Goal: Task Accomplishment & Management: Complete application form

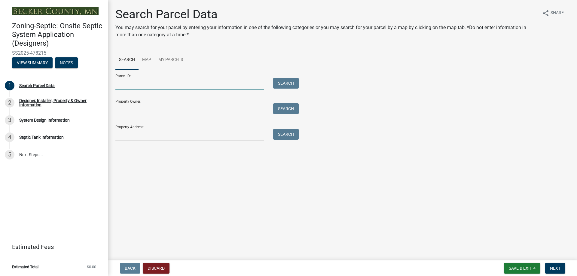
click at [166, 87] on input "Parcel ID:" at bounding box center [189, 84] width 149 height 12
click at [118, 85] on input "Parcel ID:" at bounding box center [189, 84] width 149 height 12
paste input "191372010"
click at [117, 84] on input "191372010" at bounding box center [189, 84] width 149 height 12
type input "191372010"
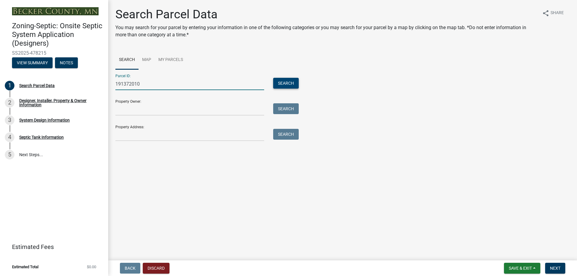
click at [279, 84] on button "Search" at bounding box center [286, 83] width 26 height 11
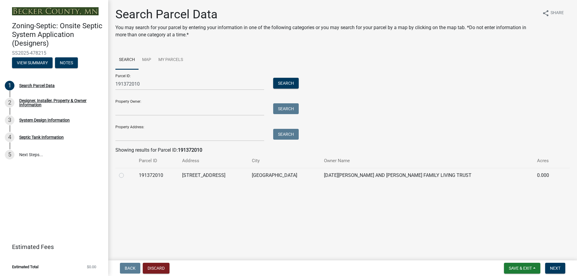
click at [126, 172] on label at bounding box center [126, 172] width 0 height 0
click at [126, 176] on input "radio" at bounding box center [128, 174] width 4 height 4
radio input "true"
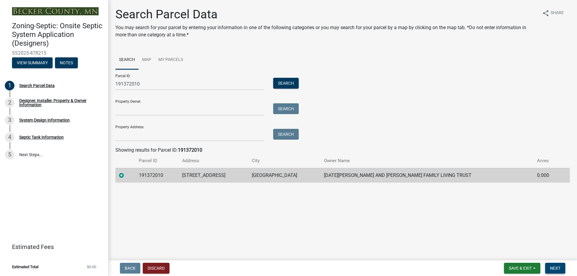
click at [552, 269] on span "Next" at bounding box center [555, 268] width 11 height 5
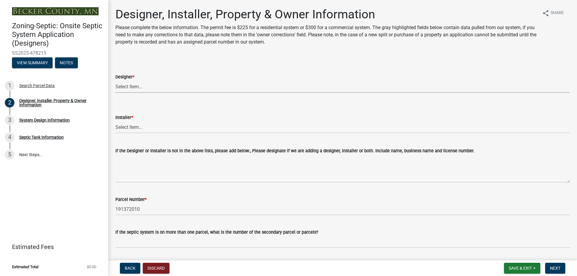
click at [152, 86] on select "Select Item... OTHER – Not listed (please add in next field and we will add to …" at bounding box center [342, 87] width 454 height 12
click at [115, 81] on select "Select Item... OTHER – Not listed (please add in next field and we will add to …" at bounding box center [342, 87] width 454 height 12
select select "addd515a-e427-4986-90b0-e79439bd77fc"
click at [143, 130] on select "Select Item... OTHER – Not listed (please add in next field and we will add to …" at bounding box center [342, 127] width 454 height 12
click at [115, 121] on select "Select Item... OTHER – Not listed (please add in next field and we will add to …" at bounding box center [342, 127] width 454 height 12
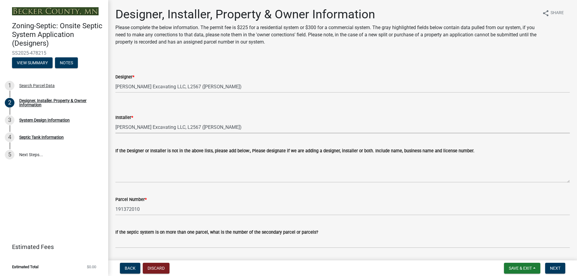
select select "aa72d6e2-cdab-4596-89a8-46c8d91eb51f"
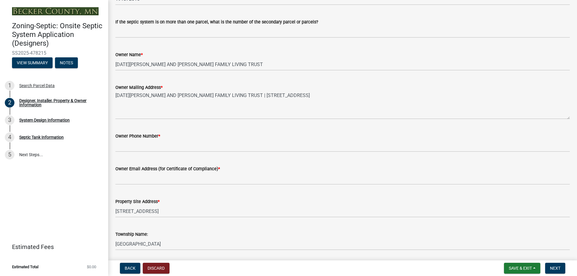
scroll to position [240, 0]
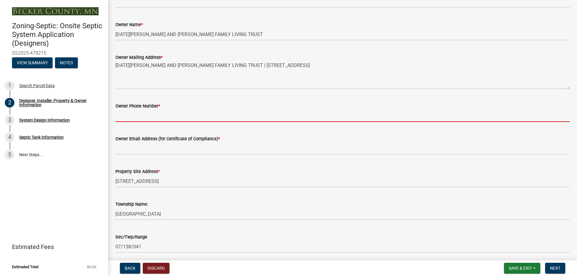
click at [138, 116] on input "Owner Phone Number *" at bounding box center [342, 116] width 454 height 12
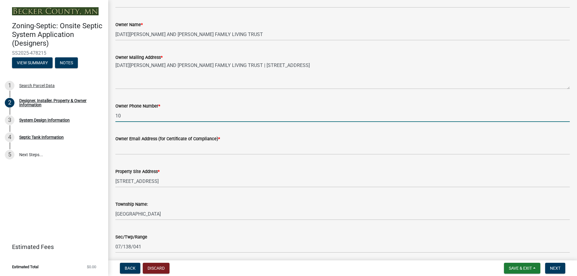
type input "1"
type input "[PHONE_NUMBER]"
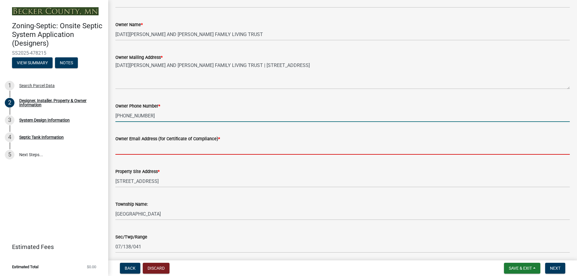
click at [137, 150] on input "Owner Email Address (for Certificate of Compliance) *" at bounding box center [342, 148] width 454 height 12
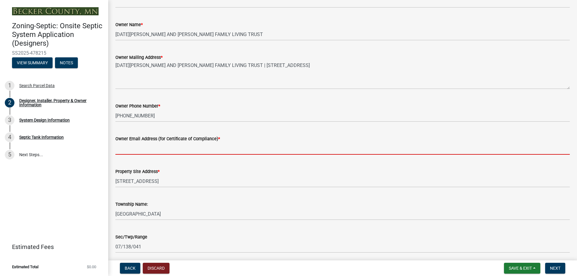
type input "N/A"
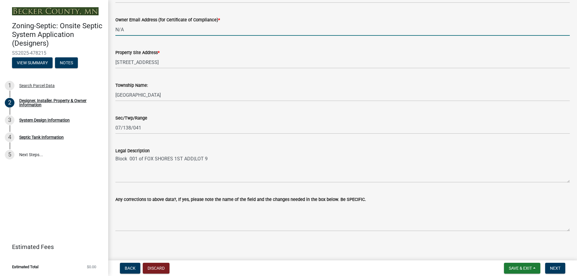
scroll to position [361, 0]
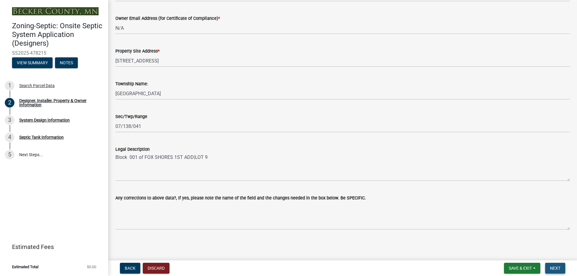
click at [552, 267] on span "Next" at bounding box center [555, 268] width 11 height 5
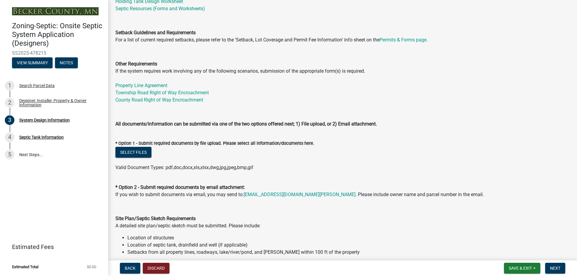
scroll to position [180, 0]
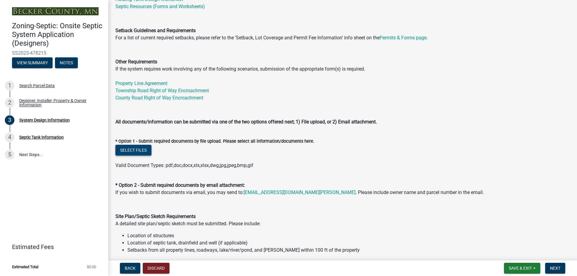
click at [128, 148] on button "Select files" at bounding box center [133, 150] width 36 height 11
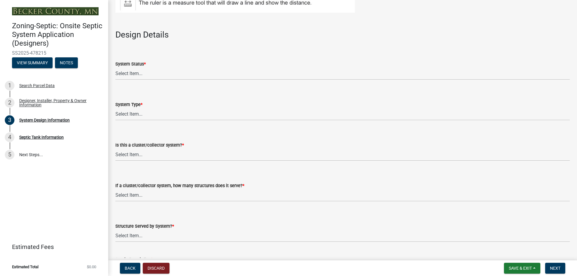
scroll to position [811, 0]
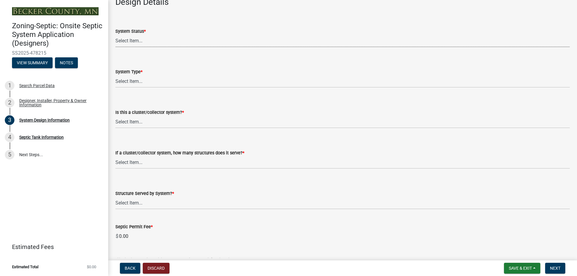
click at [138, 41] on select "Select Item... No Existing System Replacement System Failing System (Cesspool, …" at bounding box center [342, 41] width 454 height 12
click at [115, 35] on select "Select Item... No Existing System Replacement System Failing System (Cesspool, …" at bounding box center [342, 41] width 454 height 12
select select "8ba21533-2acf-4cc6-95e5-280e4aabd5a3"
click at [149, 84] on select "Select Item... Type I Type II Type III Type IV Type V" at bounding box center [342, 81] width 454 height 12
click at [115, 75] on select "Select Item... Type I Type II Type III Type IV Type V" at bounding box center [342, 81] width 454 height 12
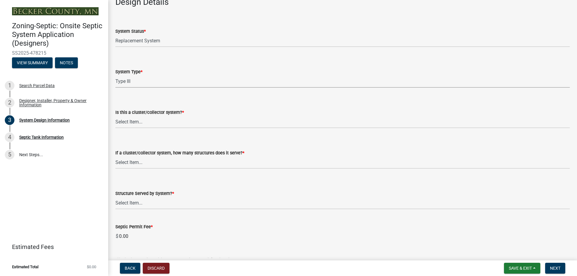
select select "841e6e1b-3a1e-4ec6-be41-af079aae60a3"
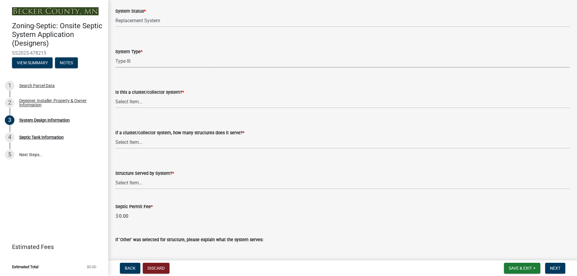
scroll to position [841, 0]
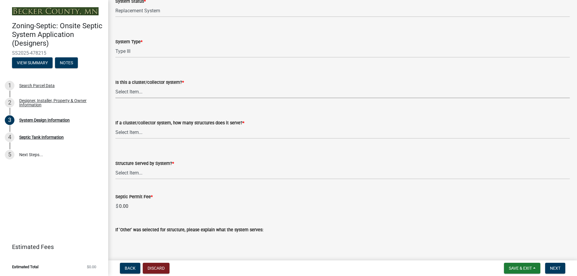
drag, startPoint x: 142, startPoint y: 94, endPoint x: 144, endPoint y: 98, distance: 4.1
click at [142, 94] on select "Select Item... Yes No" at bounding box center [342, 92] width 454 height 12
click at [115, 86] on select "Select Item... Yes No" at bounding box center [342, 92] width 454 height 12
select select "011fbff4-a41d-4a75-9bd8-71c7e6c69e0d"
click at [144, 132] on select "Select Item... Not a cluster/collector system 1 2 3 4 5 6 7 8 9 10" at bounding box center [342, 132] width 454 height 12
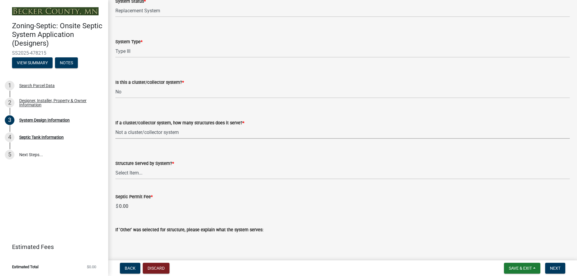
click at [115, 126] on select "Select Item... Not a cluster/collector system 1 2 3 4 5 6 7 8 9 10" at bounding box center [342, 132] width 454 height 12
select select "85fdfef2-2683-4311-b5d5-5505f6411127"
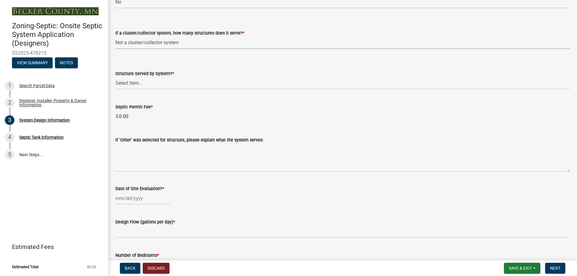
scroll to position [931, 0]
click at [142, 84] on select "Select Item... Commercial Resort Commercial - Non Resort Other Full-Time Dwelli…" at bounding box center [342, 83] width 454 height 12
click at [115, 77] on select "Select Item... Commercial Resort Commercial - Non Resort Other Full-Time Dwelli…" at bounding box center [342, 83] width 454 height 12
select select "d95a9312-c8a1-4ec7-8581-25dbcf440a1f"
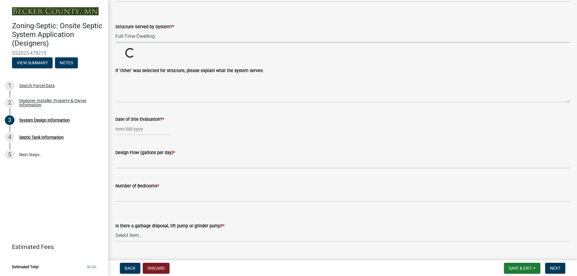
scroll to position [991, 0]
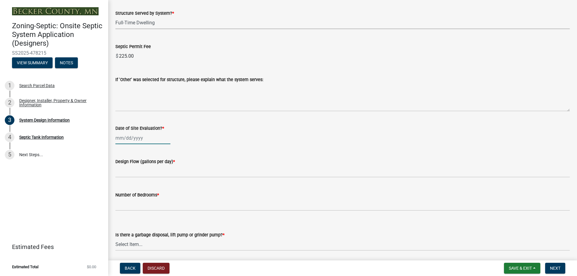
click at [137, 137] on div at bounding box center [142, 138] width 55 height 12
select select "9"
select select "2025"
click at [123, 151] on span "Previous month" at bounding box center [121, 150] width 5 height 5
select select "8"
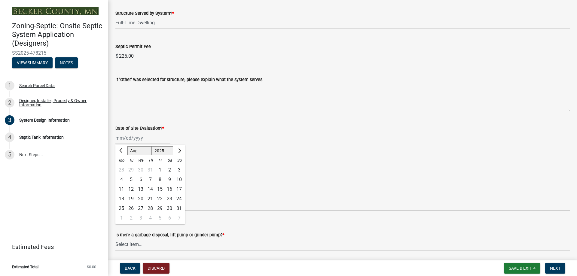
click at [158, 180] on div "8" at bounding box center [160, 180] width 10 height 10
type input "[DATE]"
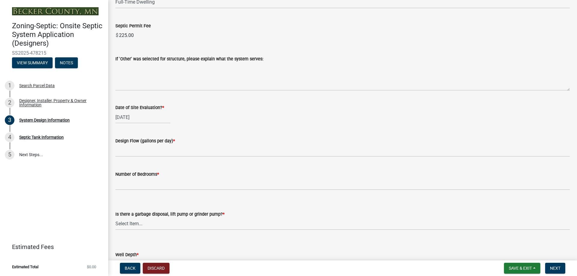
scroll to position [1021, 0]
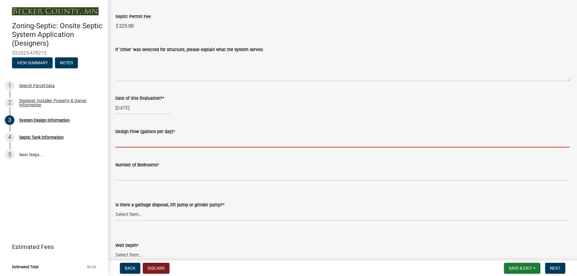
click at [146, 143] on input "text" at bounding box center [342, 141] width 454 height 12
type input "600"
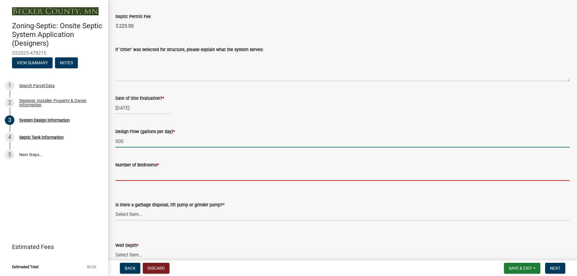
click at [141, 180] on input "Number of Bedrooms *" at bounding box center [342, 175] width 454 height 12
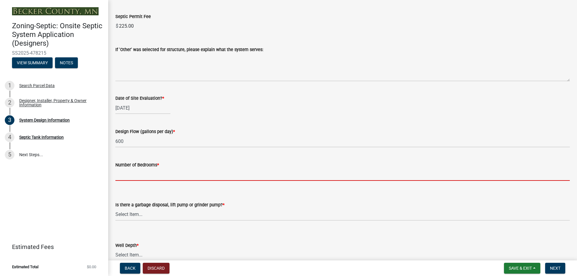
type input "4"
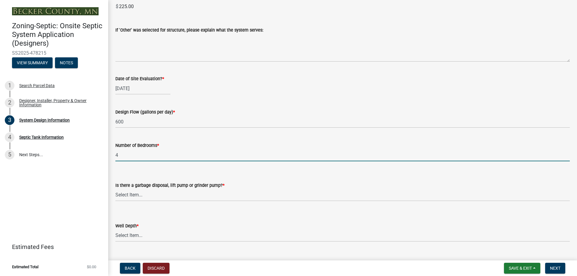
scroll to position [1051, 0]
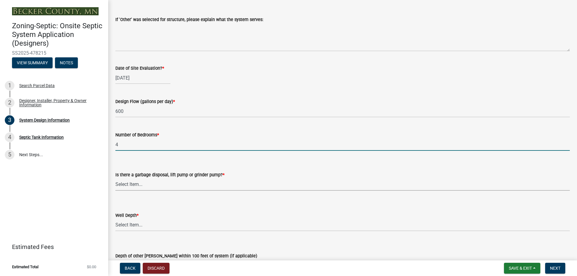
drag, startPoint x: 148, startPoint y: 182, endPoint x: 148, endPoint y: 185, distance: 3.3
click at [148, 182] on select "Select Item... Yes No" at bounding box center [342, 184] width 454 height 12
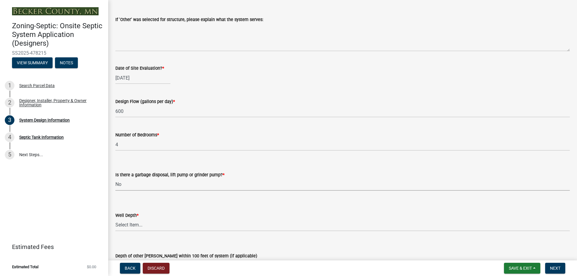
click at [115, 178] on select "Select Item... Yes No" at bounding box center [342, 184] width 454 height 12
select select "ba735beb-519e-40f0-ae20-62d65fc4c46b"
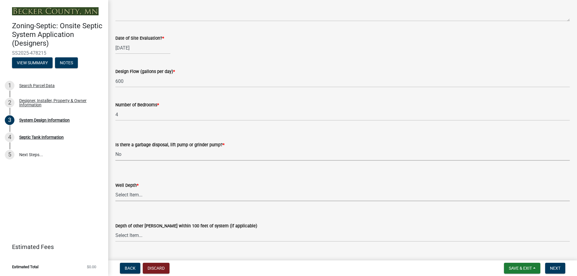
click at [146, 195] on select "Select Item... Deep Well Shallow Well Well not yet installed - To be drilled No…" at bounding box center [342, 195] width 454 height 12
click at [115, 189] on select "Select Item... Deep Well Shallow Well Well not yet installed - To be drilled No…" at bounding box center [342, 195] width 454 height 12
select select "ef698bf5-6172-44c1-9ffb-522c07469aed"
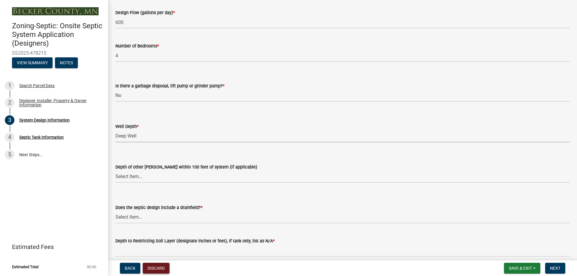
scroll to position [1141, 0]
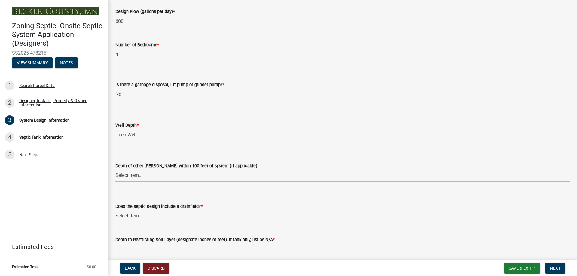
click at [141, 175] on select "Select Item... Deep Well Shallow Well No other [PERSON_NAME]" at bounding box center [342, 175] width 454 height 12
click at [115, 169] on select "Select Item... Deep Well Shallow Well No other [PERSON_NAME]" at bounding box center [342, 175] width 454 height 12
select select "384fc250-a67e-4e5e-a6e0-19116deb63e7"
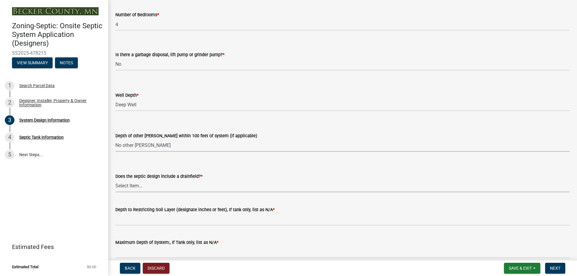
click at [135, 188] on select "Select Item... Yes No Existing - COC must by submitted" at bounding box center [342, 186] width 454 height 12
click at [115, 180] on select "Select Item... Yes No Existing - COC must by submitted" at bounding box center [342, 186] width 454 height 12
select select "a0c59fcd-b61c-4c3a-90a8-e70849750c47"
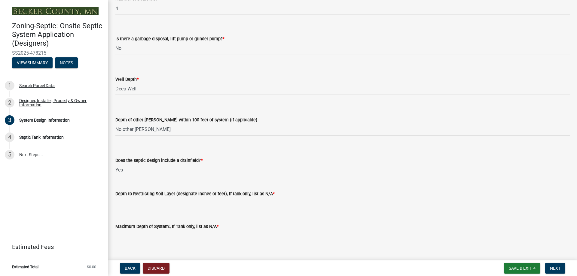
scroll to position [1200, 0]
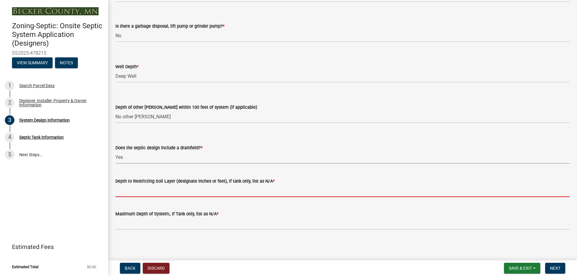
click at [142, 191] on input "Depth to Restricting Soil Layer (designate inches or feet), If tank only, list …" at bounding box center [342, 191] width 454 height 12
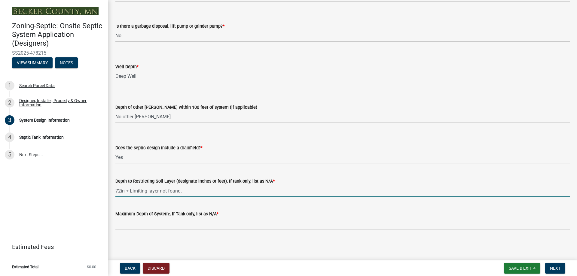
type input "72in + Limiting layer not found."
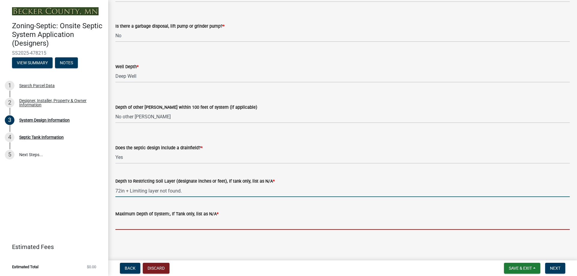
click at [176, 224] on input "Maximum Depth of System:, If Tank only, list as N/A *" at bounding box center [342, 223] width 454 height 12
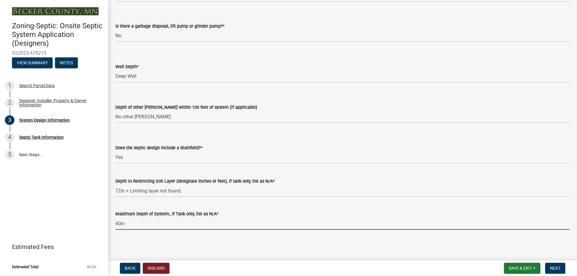
click at [120, 223] on input "60in" at bounding box center [342, 223] width 454 height 12
type input "66in"
click at [554, 269] on span "Next" at bounding box center [555, 268] width 11 height 5
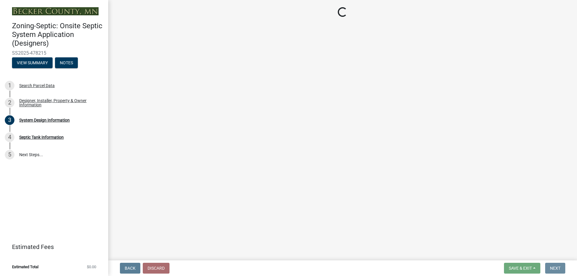
scroll to position [0, 0]
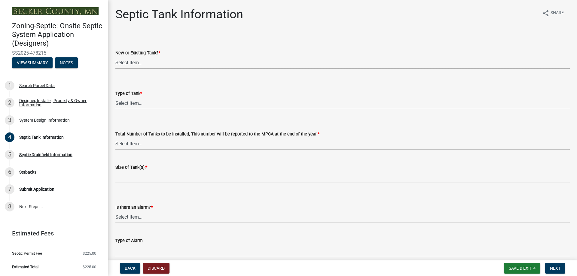
click at [166, 63] on select "Select Item... New Existing Both -New and Existing Tank" at bounding box center [342, 62] width 454 height 12
click at [115, 56] on select "Select Item... New Existing Both -New and Existing Tank" at bounding box center [342, 62] width 454 height 12
select select "f9fbe67c-c1cf-4a63-8ad4-799ce56b7f21"
click at [145, 102] on select "Select Item... Single Septic Tank Compartmented Tank Single Tank plus Compartme…" at bounding box center [342, 103] width 454 height 12
click at [115, 97] on select "Select Item... Single Septic Tank Compartmented Tank Single Tank plus Compartme…" at bounding box center [342, 103] width 454 height 12
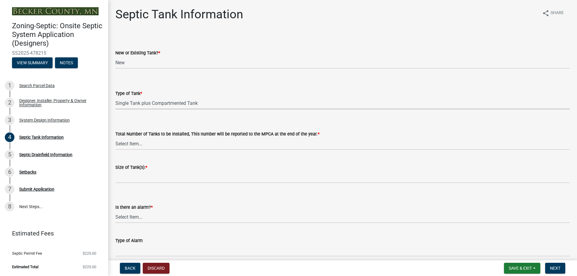
select select "c79cdd98-55ab-4f3a-b3b0-b7514a1cd747"
click at [142, 146] on select "Select Item... 0 1 2 3 4" at bounding box center [342, 144] width 454 height 12
click at [115, 138] on select "Select Item... 0 1 2 3 4" at bounding box center [342, 144] width 454 height 12
select select "e0ee17af-48b7-4b92-9885-812dbb1428e7"
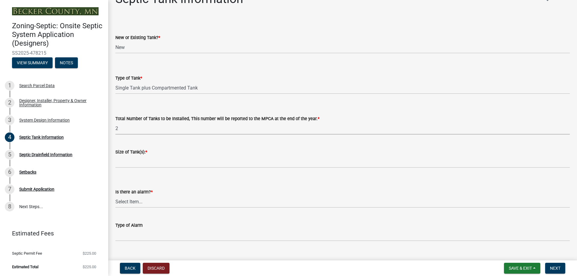
scroll to position [30, 0]
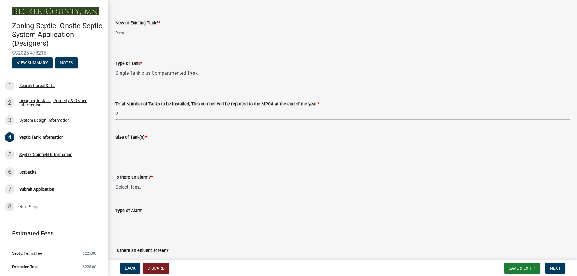
click at [140, 150] on input "Size of Tank(s): *" at bounding box center [342, 147] width 454 height 12
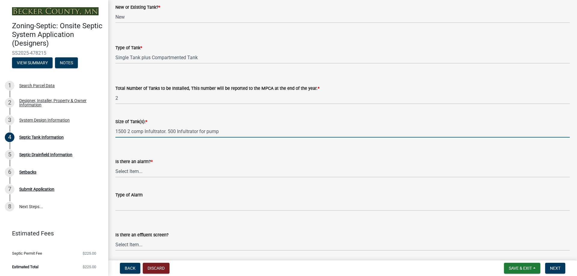
scroll to position [60, 0]
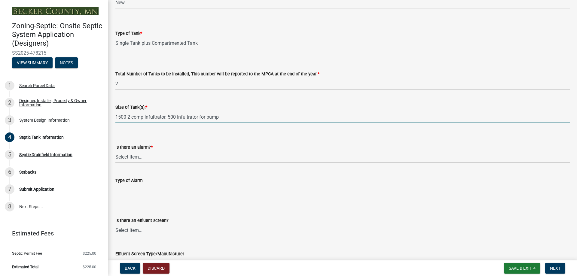
type input "1500 2 comp Infultrator. 500 Infultrator for pump"
click at [135, 160] on select "Select Item... Yes No" at bounding box center [342, 157] width 454 height 12
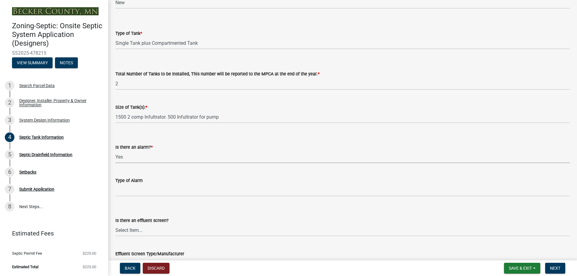
click at [115, 151] on select "Select Item... Yes No" at bounding box center [342, 157] width 454 height 12
select select "c84d9e4c-2287-4d2e-9ef7-9874a7456ee3"
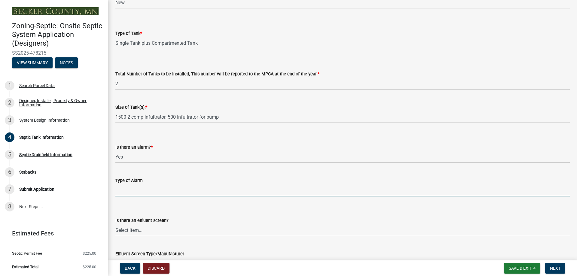
click at [138, 189] on input "Type of Alarm" at bounding box center [342, 190] width 454 height 12
type input "PS Patrol"
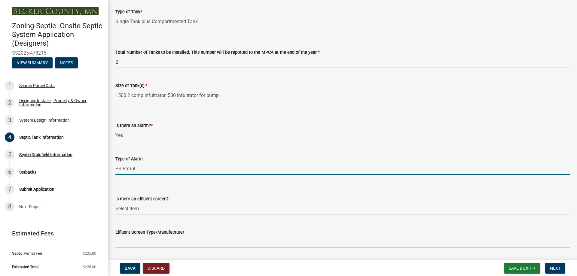
scroll to position [120, 0]
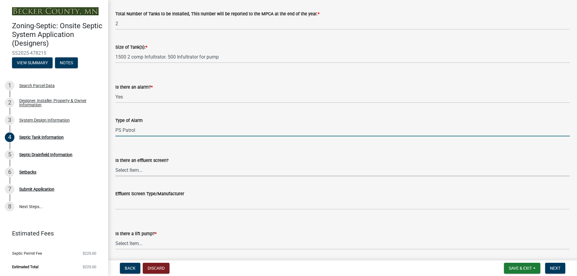
click at [135, 166] on select "Select Item... Yes No" at bounding box center [342, 170] width 454 height 12
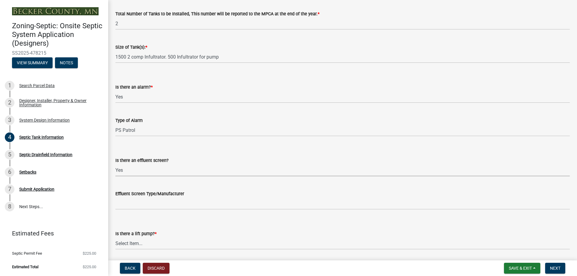
click at [115, 164] on select "Select Item... Yes No" at bounding box center [342, 170] width 454 height 12
select select "1aae01aa-140b-4eb5-b041-885c26cb6aa8"
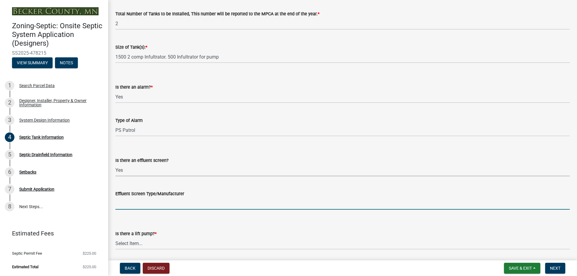
click at [138, 208] on input "Effluent Screen Type/Manufacturer" at bounding box center [342, 203] width 454 height 12
type input "Polylock"
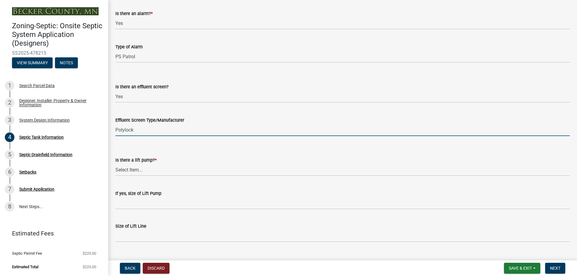
scroll to position [206, 0]
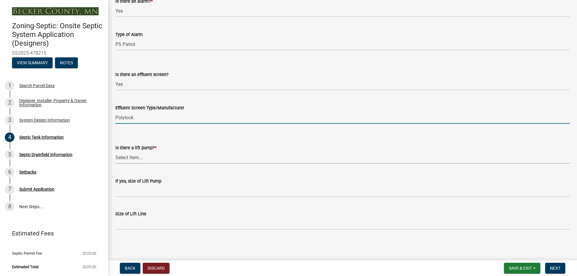
click at [138, 157] on select "Select Item... Yes No" at bounding box center [342, 157] width 454 height 12
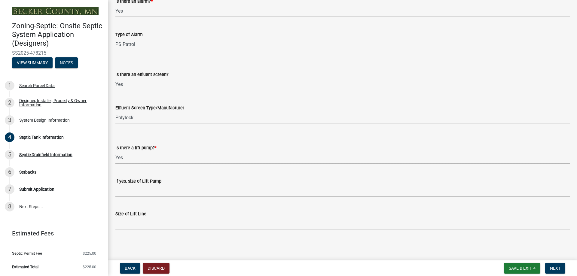
click at [115, 151] on select "Select Item... Yes No" at bounding box center [342, 157] width 454 height 12
select select "7b57e397-6881-49c8-9b87-e40bdbeb8239"
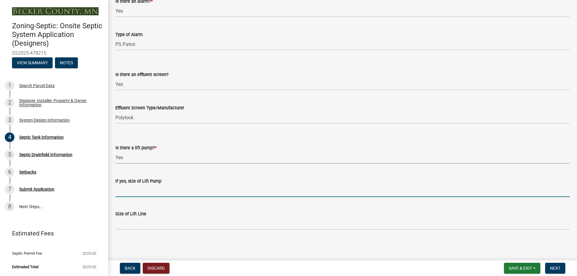
click at [138, 191] on input "If yes, size of Lift Pump" at bounding box center [342, 191] width 454 height 12
type input "0.5 HP"
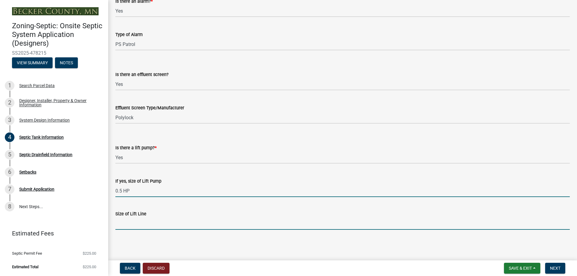
click at [141, 223] on input "Size of Lift Line" at bounding box center [342, 223] width 454 height 12
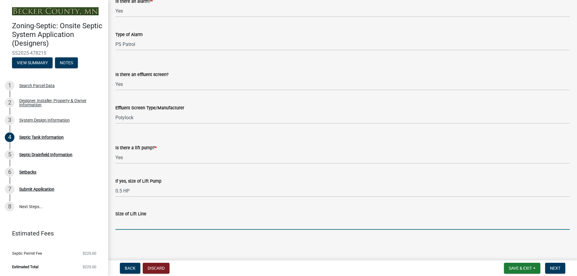
type input "2""
click at [552, 269] on span "Next" at bounding box center [555, 268] width 11 height 5
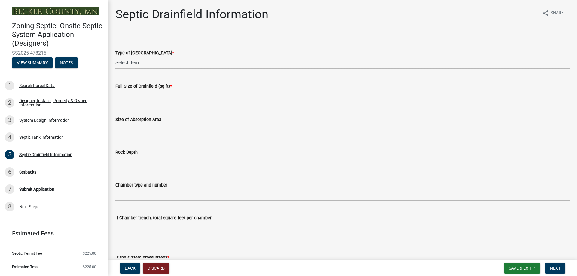
click at [166, 62] on select "Select Item... Chamber Trench Rock Trench Gravelless Mound Pressure Bed Seepage…" at bounding box center [342, 62] width 454 height 12
click at [115, 56] on select "Select Item... Chamber Trench Rock Trench Gravelless Mound Pressure Bed Seepage…" at bounding box center [342, 62] width 454 height 12
select select "10c93508-1a8b-43eb-9133-240e9762d1b5"
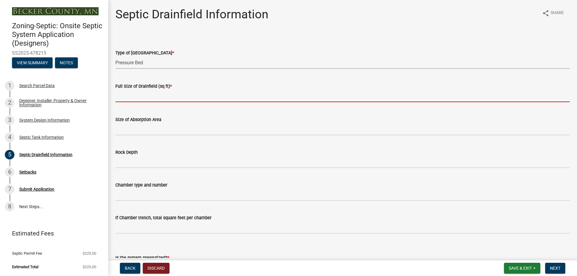
click at [148, 96] on input "text" at bounding box center [342, 96] width 454 height 12
type input "400"
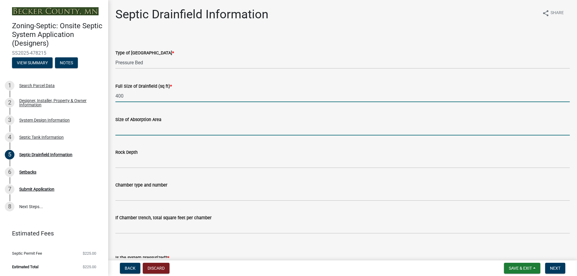
click at [146, 132] on input "Size of Absorption Area" at bounding box center [342, 129] width 454 height 12
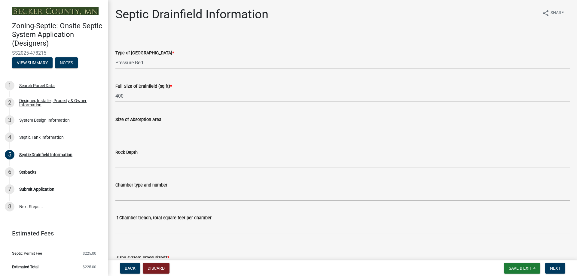
click at [212, 150] on div "Rock Depth" at bounding box center [342, 152] width 454 height 7
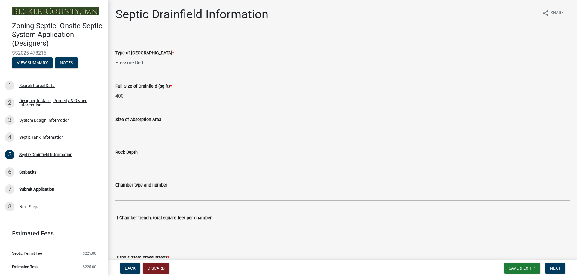
click at [178, 164] on input "Rock Depth" at bounding box center [342, 162] width 454 height 12
type input "6" below pipes"
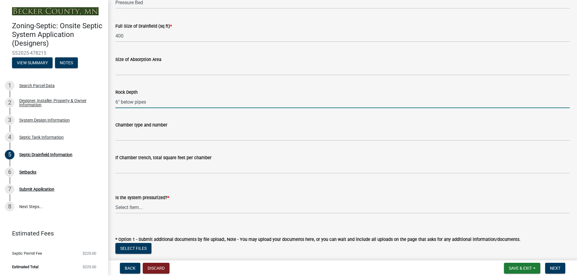
scroll to position [90, 0]
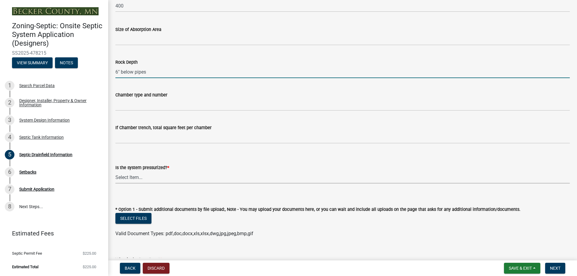
click at [144, 177] on select "Select Item... Yes No" at bounding box center [342, 177] width 454 height 12
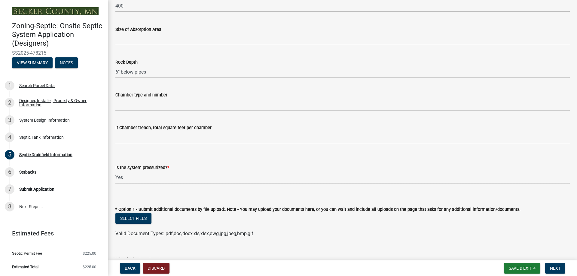
click at [115, 171] on select "Select Item... Yes No" at bounding box center [342, 177] width 454 height 12
select select "366d546d-8bc3-42fb-bca7-8a9455861f61"
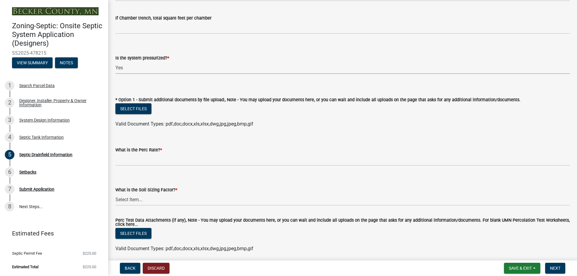
scroll to position [210, 0]
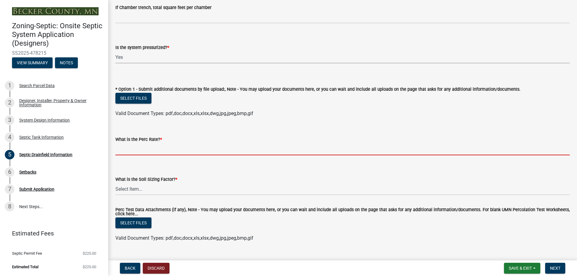
click at [152, 152] on input "What is the Perc Rate? *" at bounding box center [342, 149] width 454 height 12
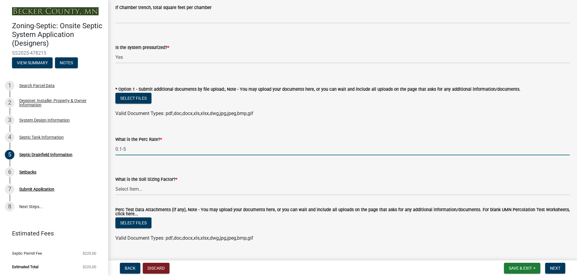
type input "0.1-5"
click at [164, 193] on select "Select Item... 0.00 0.24 0.45 0.50 0.60 0.78 .83 1.27 1.67" at bounding box center [342, 189] width 454 height 12
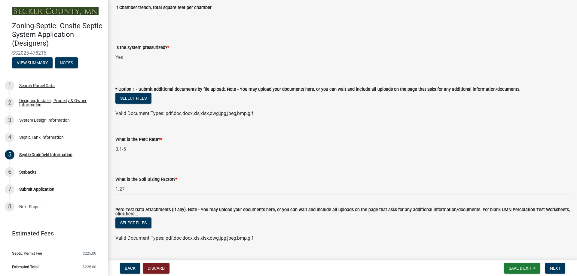
click at [115, 183] on select "Select Item... 0.00 0.24 0.45 0.50 0.60 0.78 .83 1.27 1.67" at bounding box center [342, 189] width 454 height 12
select select "52684610-3c7f-46a6-906a-038873286f5a"
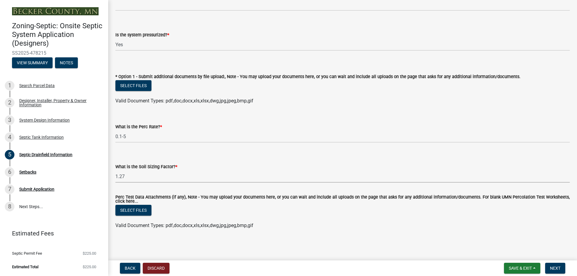
click at [143, 177] on select "Select Item... 0.00 0.24 0.45 0.50 0.60 0.78 .83 1.27 1.67" at bounding box center [342, 176] width 454 height 12
click at [148, 175] on select "Select Item... 0.00 0.24 0.45 0.50 0.60 0.78 .83 1.27 1.67" at bounding box center [342, 176] width 454 height 12
click at [558, 269] on span "Next" at bounding box center [555, 268] width 11 height 5
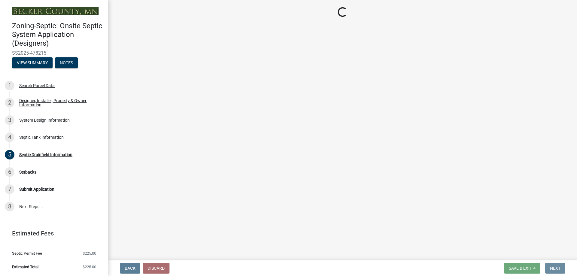
scroll to position [0, 0]
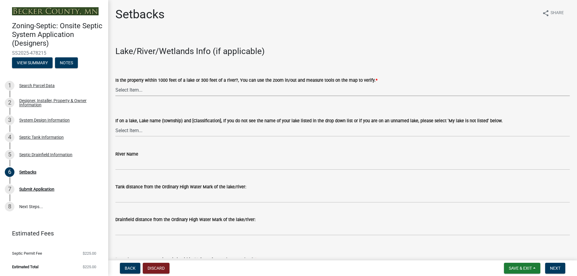
click at [158, 92] on select "Select Item... Yes No" at bounding box center [342, 90] width 454 height 12
click at [115, 84] on select "Select Item... Yes No" at bounding box center [342, 90] width 454 height 12
select select "c245ec0d-8d6f-4710-ab2b-b3aa70611708"
click at [137, 133] on select "Select Item... [GEOGRAPHIC_DATA] is not listed below [GEOGRAPHIC_DATA] ([GEOGRA…" at bounding box center [342, 130] width 454 height 12
click at [115, 124] on select "Select Item... [GEOGRAPHIC_DATA] is not listed below [GEOGRAPHIC_DATA] ([GEOGRA…" at bounding box center [342, 130] width 454 height 12
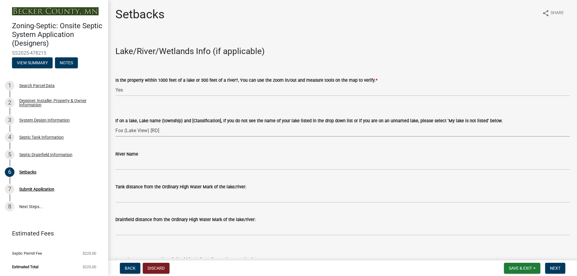
select select "9c068d0b-6983-4d81-9cad-68c6f860d5f5"
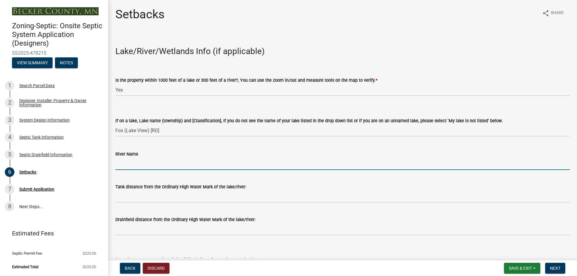
click at [141, 168] on input "River Name" at bounding box center [342, 164] width 454 height 12
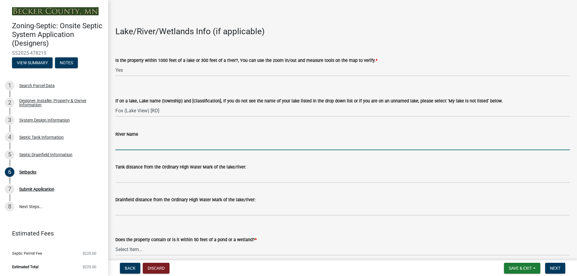
scroll to position [30, 0]
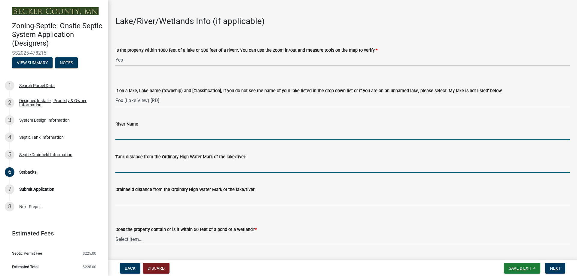
click at [137, 169] on input "Tank distance from the Ordinary High Water Mark of the lake/river:" at bounding box center [342, 166] width 454 height 12
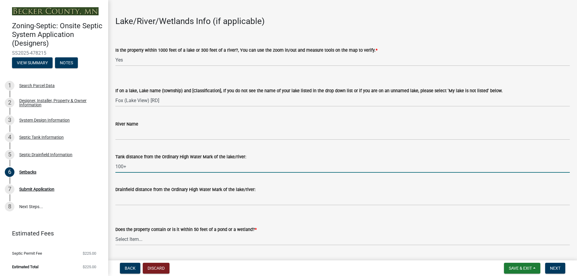
drag, startPoint x: 123, startPoint y: 166, endPoint x: 130, endPoint y: 166, distance: 7.2
click at [123, 166] on input "100+" at bounding box center [342, 166] width 454 height 12
drag, startPoint x: 134, startPoint y: 168, endPoint x: 109, endPoint y: 164, distance: 25.8
type input "100ft+"
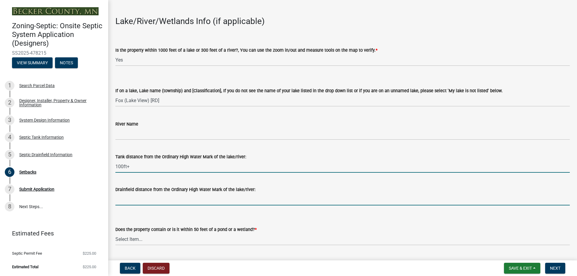
click at [130, 197] on input "Drainfield distance from the Ordinary High Water Mark of the lake/river:" at bounding box center [342, 199] width 454 height 12
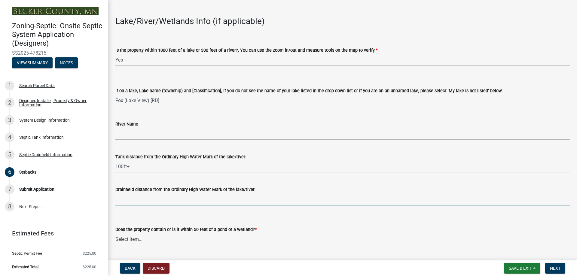
paste input "100ft+"
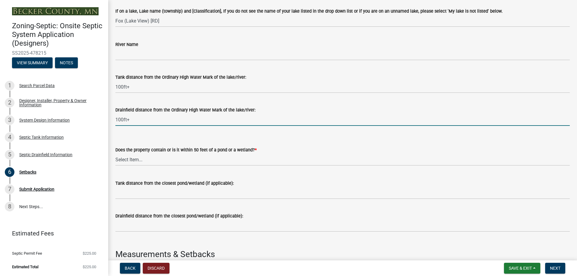
scroll to position [120, 0]
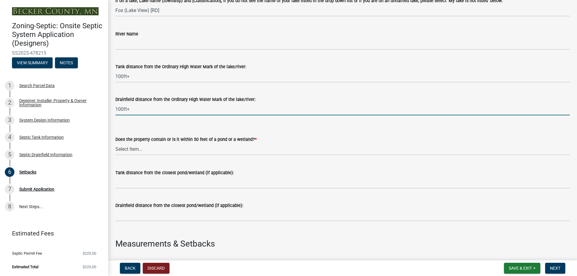
type input "100ft+"
click at [145, 152] on select "Select Item... Yes No" at bounding box center [342, 149] width 454 height 12
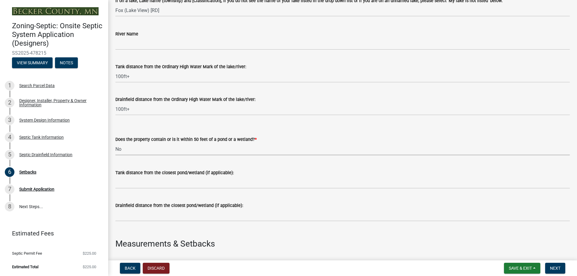
click at [115, 143] on select "Select Item... Yes No" at bounding box center [342, 149] width 454 height 12
select select "23044af5-43bb-4cf5-8aef-2716db2ce5fc"
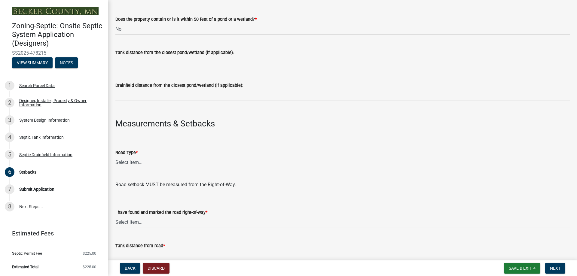
scroll to position [270, 0]
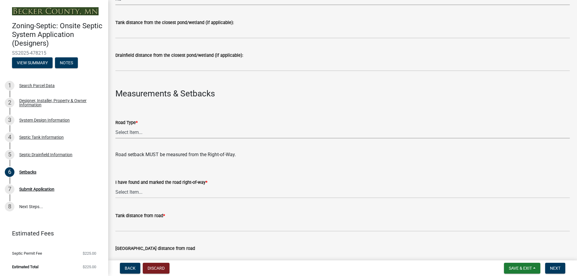
click at [142, 133] on select "Select Item... State County Public / Township Private Easement [GEOGRAPHIC_DATA]" at bounding box center [342, 132] width 454 height 12
click at [115, 126] on select "Select Item... State County Public / Township Private Easement [GEOGRAPHIC_DATA]" at bounding box center [342, 132] width 454 height 12
select select "21af9b93-f494-48c6-91ae-235d36c6c939"
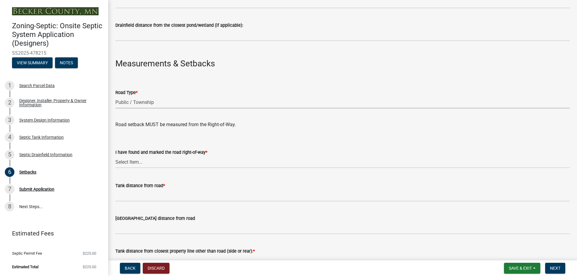
scroll to position [330, 0]
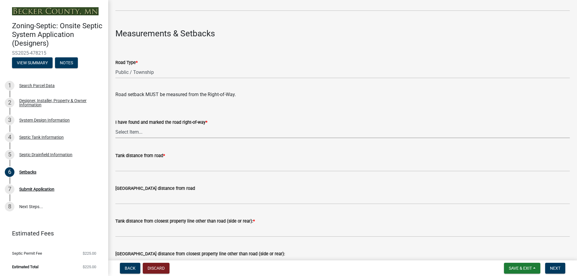
click at [147, 134] on select "Select Item... Yes No" at bounding box center [342, 132] width 454 height 12
click at [115, 126] on select "Select Item... Yes No" at bounding box center [342, 132] width 454 height 12
select select "2c0c9673-cfd8-4d5e-8ea6-73593e257713"
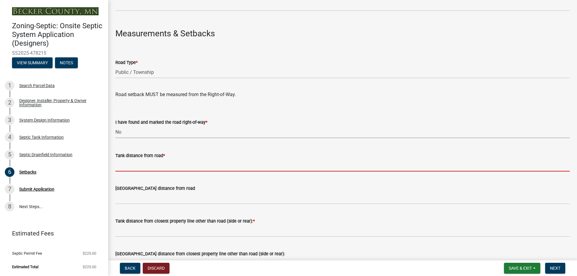
click at [142, 168] on input "Tank distance from road *" at bounding box center [342, 165] width 454 height 12
type input "200ft +"
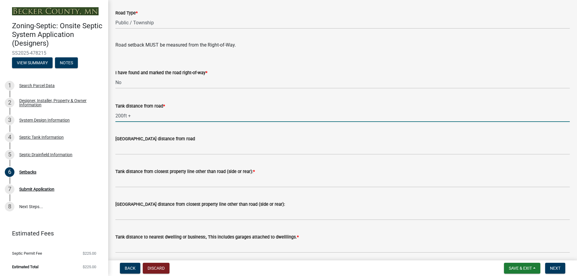
scroll to position [390, 0]
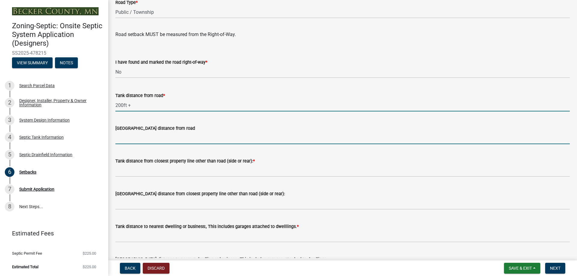
click at [151, 138] on input "[GEOGRAPHIC_DATA] distance from road" at bounding box center [342, 138] width 454 height 12
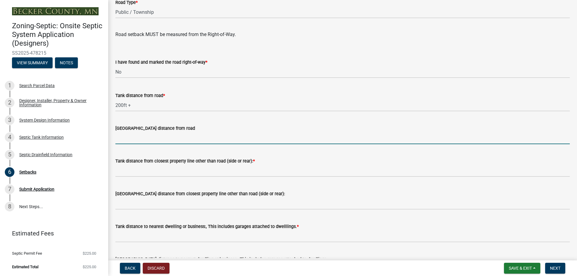
type input "200ft +"
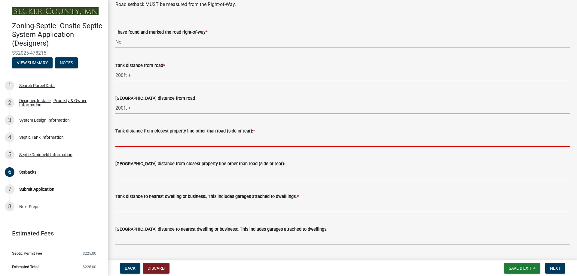
click at [151, 141] on input "Tank distance from closest property line other than road (side or rear): *" at bounding box center [342, 141] width 454 height 12
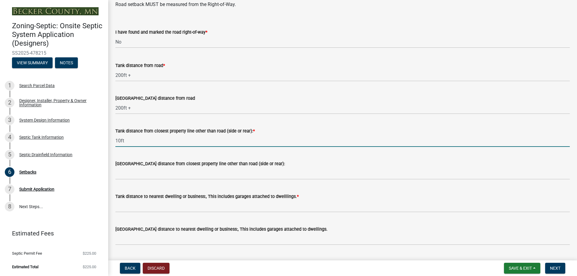
type input "10ft+"
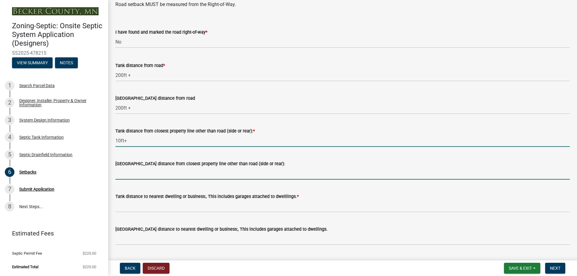
click at [170, 176] on input "[GEOGRAPHIC_DATA] distance from closest property line other than road (side or …" at bounding box center [342, 173] width 454 height 12
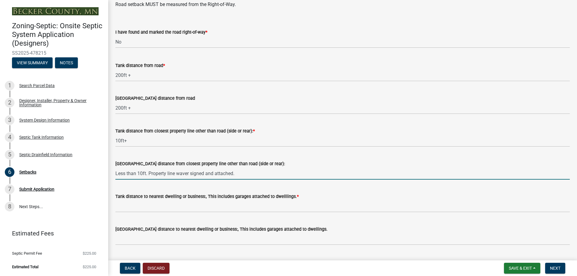
type input "Less than 10ft. Property line waver signed and attached."
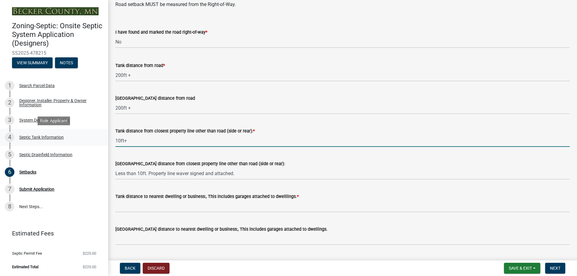
drag, startPoint x: 135, startPoint y: 142, endPoint x: 108, endPoint y: 138, distance: 27.3
click at [108, 138] on div "Zoning-Septic: Onsite Septic System Application (Designers) SS2025-478215 View …" at bounding box center [288, 138] width 577 height 276
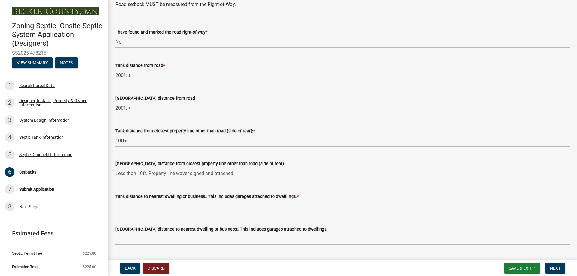
click at [131, 208] on input "Tank distance to nearest dwelling or business:, This includes garages attached …" at bounding box center [342, 206] width 454 height 12
paste input "10ft+"
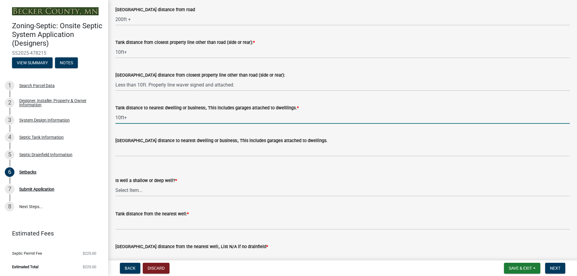
scroll to position [511, 0]
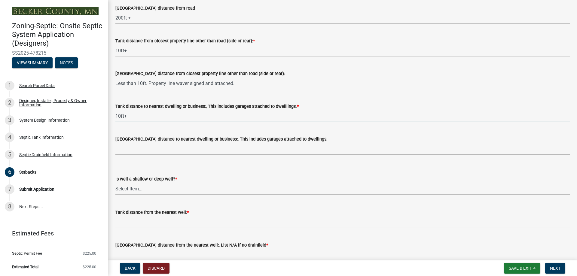
type input "10ft+"
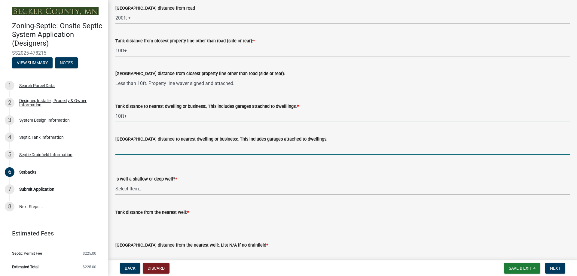
click at [141, 149] on input "[GEOGRAPHIC_DATA] distance to nearest dwelling or business:, This includes gara…" at bounding box center [342, 149] width 454 height 12
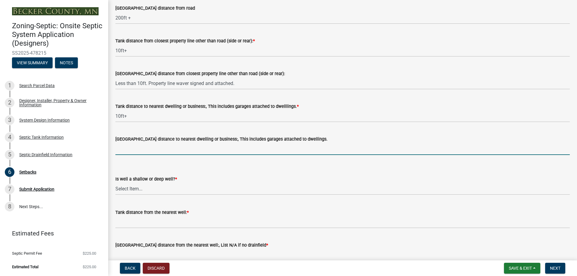
paste input "10ft+"
click at [119, 149] on input "10ft+" at bounding box center [342, 149] width 454 height 12
type input "20ft+"
click at [156, 189] on select "Select Item... Deep Well Shallow Well No Well - Connected or to be connected to…" at bounding box center [342, 189] width 454 height 12
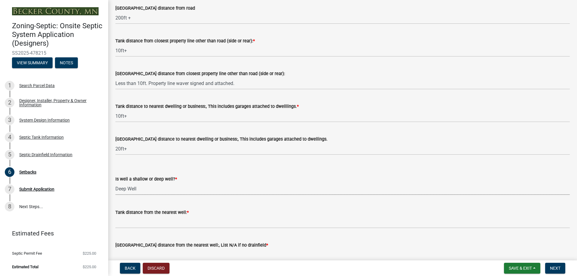
click at [115, 183] on select "Select Item... Deep Well Shallow Well No Well - Connected or to be connected to…" at bounding box center [342, 189] width 454 height 12
select select "cf78f1da-f066-4305-88a2-864abad1fa52"
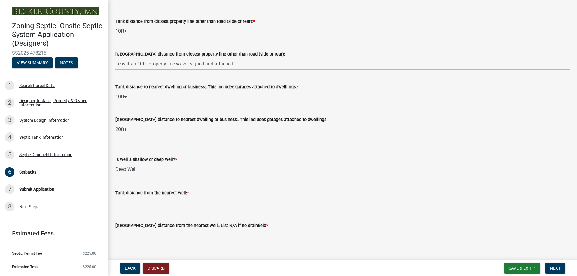
scroll to position [541, 0]
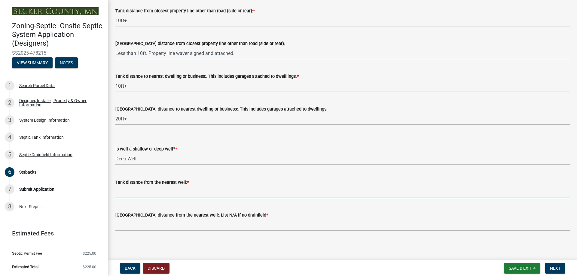
click at [141, 192] on input "Tank distance from the nearest well: *" at bounding box center [342, 192] width 454 height 12
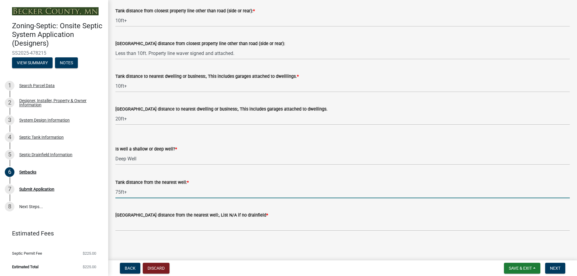
click at [121, 192] on input "75ft+" at bounding box center [342, 192] width 454 height 12
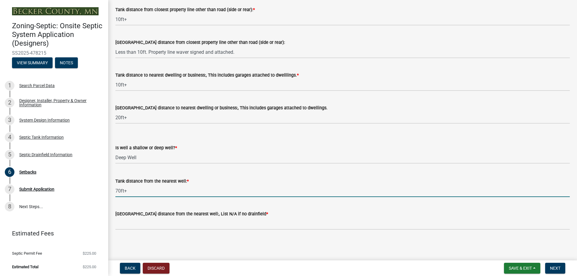
type input "70ft+"
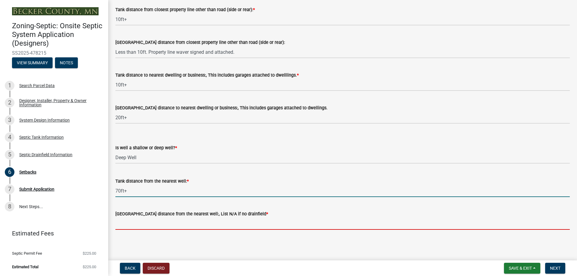
click at [158, 227] on input "[GEOGRAPHIC_DATA] distance from the nearest well:, List N/A if no drainfield *" at bounding box center [342, 223] width 454 height 12
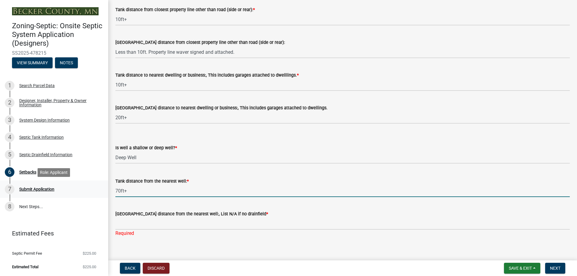
drag, startPoint x: 137, startPoint y: 192, endPoint x: 93, endPoint y: 184, distance: 43.9
click at [93, 184] on div "Zoning-Septic: Onsite Septic System Application (Designers) SS2025-478215 View …" at bounding box center [288, 138] width 577 height 276
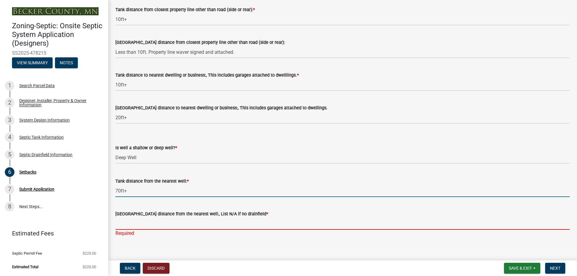
click at [141, 225] on input "[GEOGRAPHIC_DATA] distance from the nearest well:, List N/A if no drainfield *" at bounding box center [342, 223] width 454 height 12
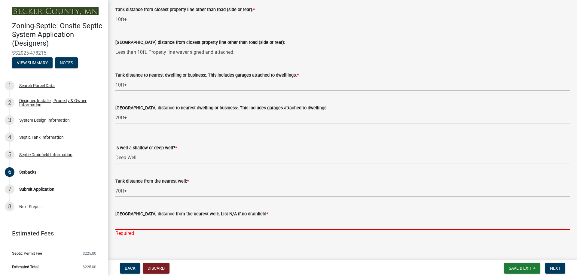
paste input "70ft+"
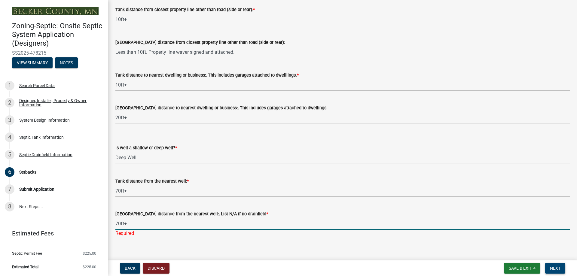
type input "70ft+"
click at [559, 266] on span "Next" at bounding box center [555, 268] width 11 height 5
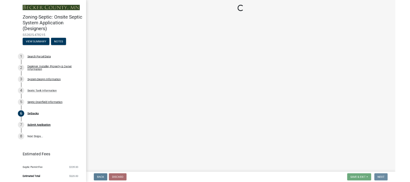
scroll to position [0, 0]
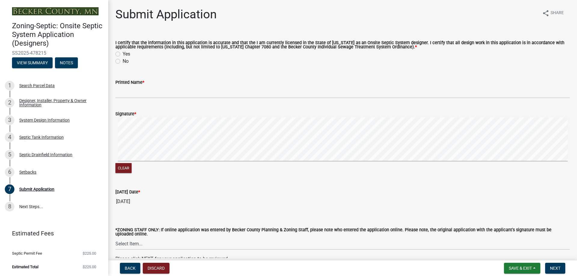
click at [123, 54] on label "Yes" at bounding box center [127, 53] width 8 height 7
click at [123, 54] on input "Yes" at bounding box center [125, 52] width 4 height 4
radio input "true"
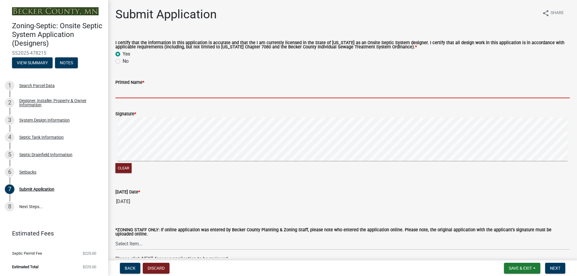
click at [145, 95] on input "Printed Name *" at bounding box center [342, 92] width 454 height 12
type input "[PERSON_NAME]"
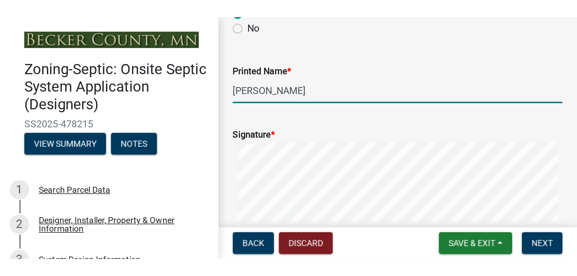
scroll to position [33, 0]
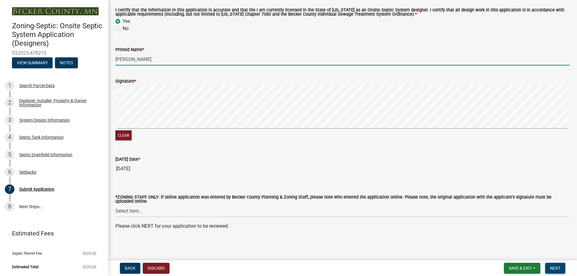
click at [560, 267] on span "Next" at bounding box center [555, 268] width 11 height 5
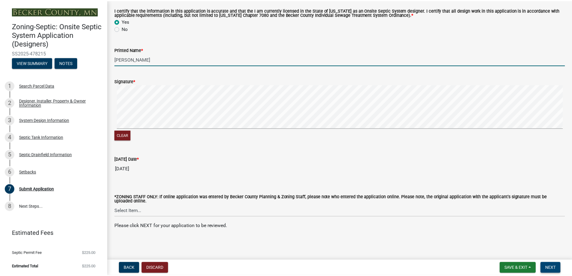
scroll to position [0, 0]
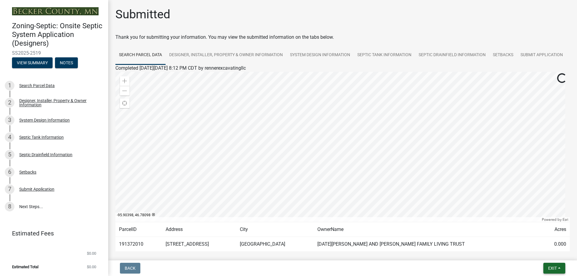
click at [562, 268] on button "Exit" at bounding box center [554, 268] width 22 height 11
click at [536, 239] on button "Save" at bounding box center [541, 238] width 48 height 14
click at [561, 269] on button "Exit" at bounding box center [554, 268] width 22 height 11
click at [544, 255] on button "Save & Exit" at bounding box center [541, 252] width 48 height 14
